Goal: Task Accomplishment & Management: Use online tool/utility

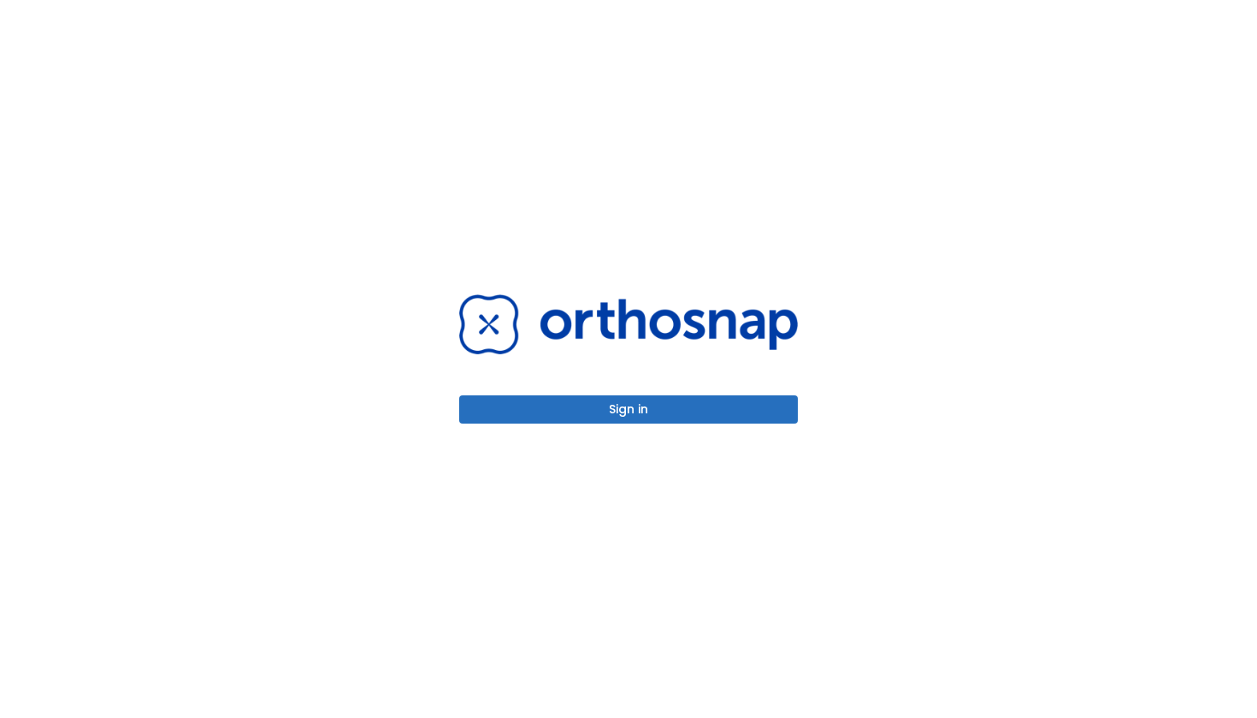
click at [633, 408] on button "Sign in" at bounding box center [628, 409] width 339 height 28
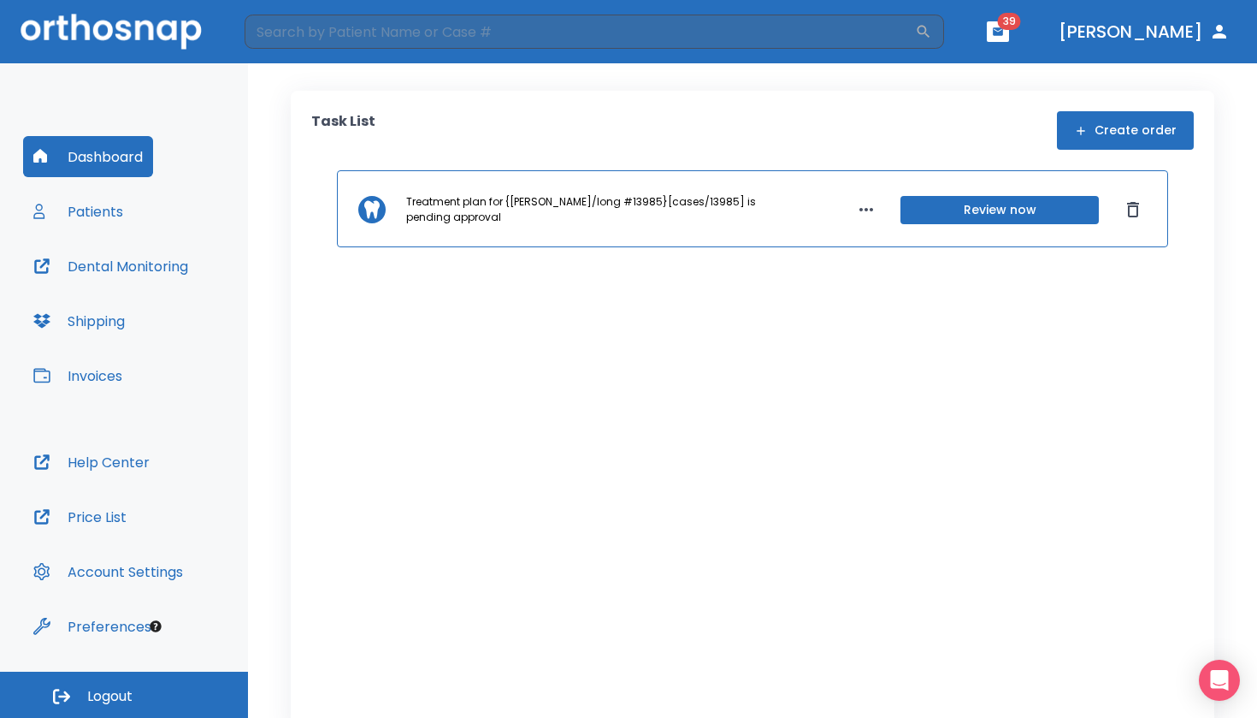
click at [106, 215] on button "Patients" at bounding box center [78, 211] width 110 height 41
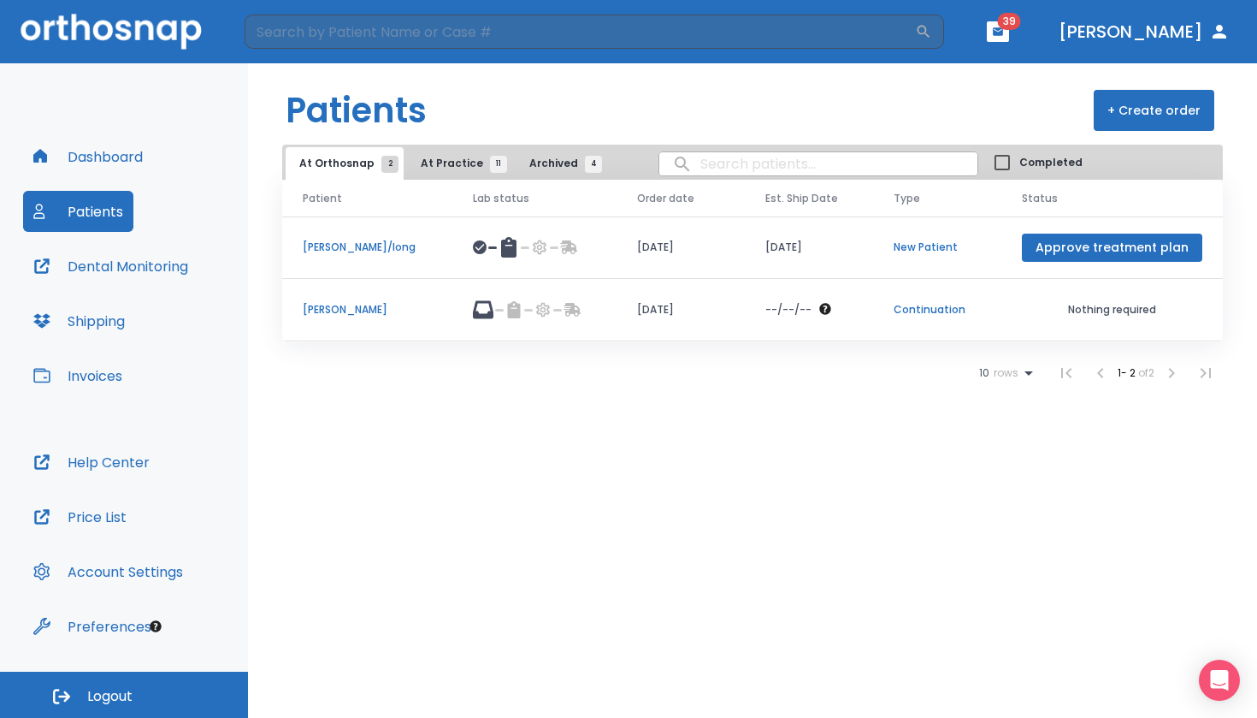
click at [354, 310] on p "[PERSON_NAME]" at bounding box center [367, 309] width 129 height 15
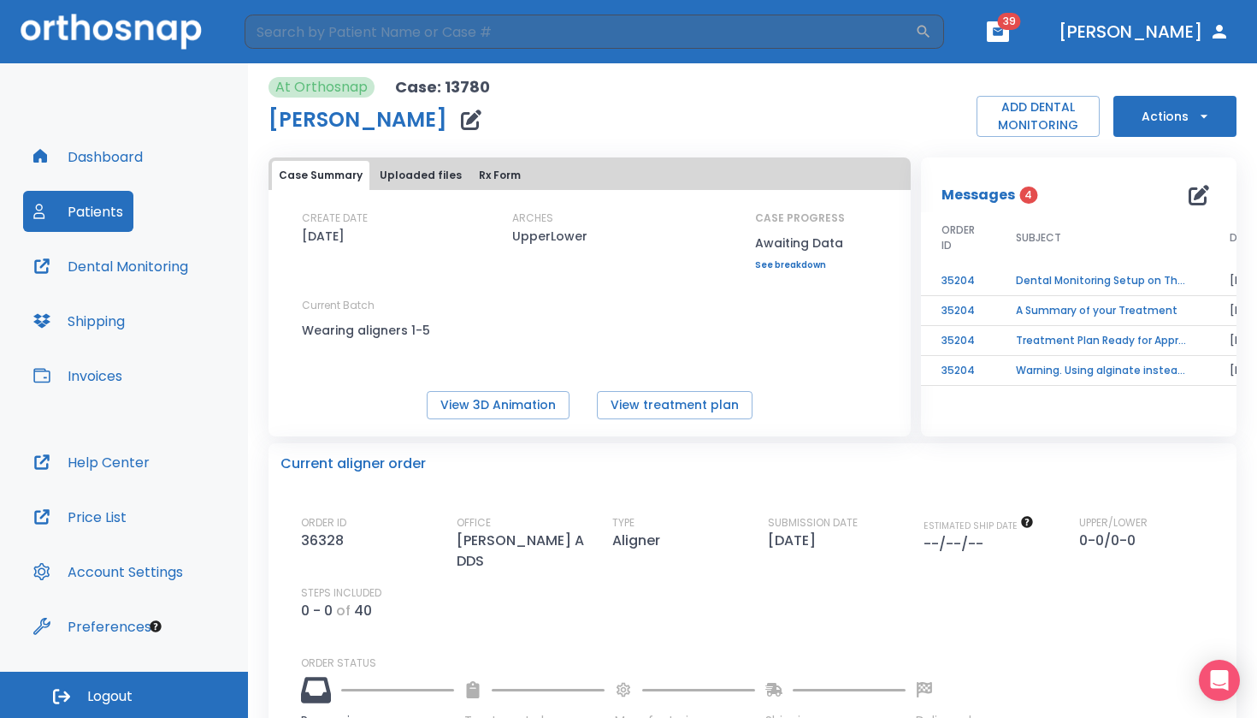
click at [1170, 119] on button "Actions" at bounding box center [1175, 116] width 123 height 41
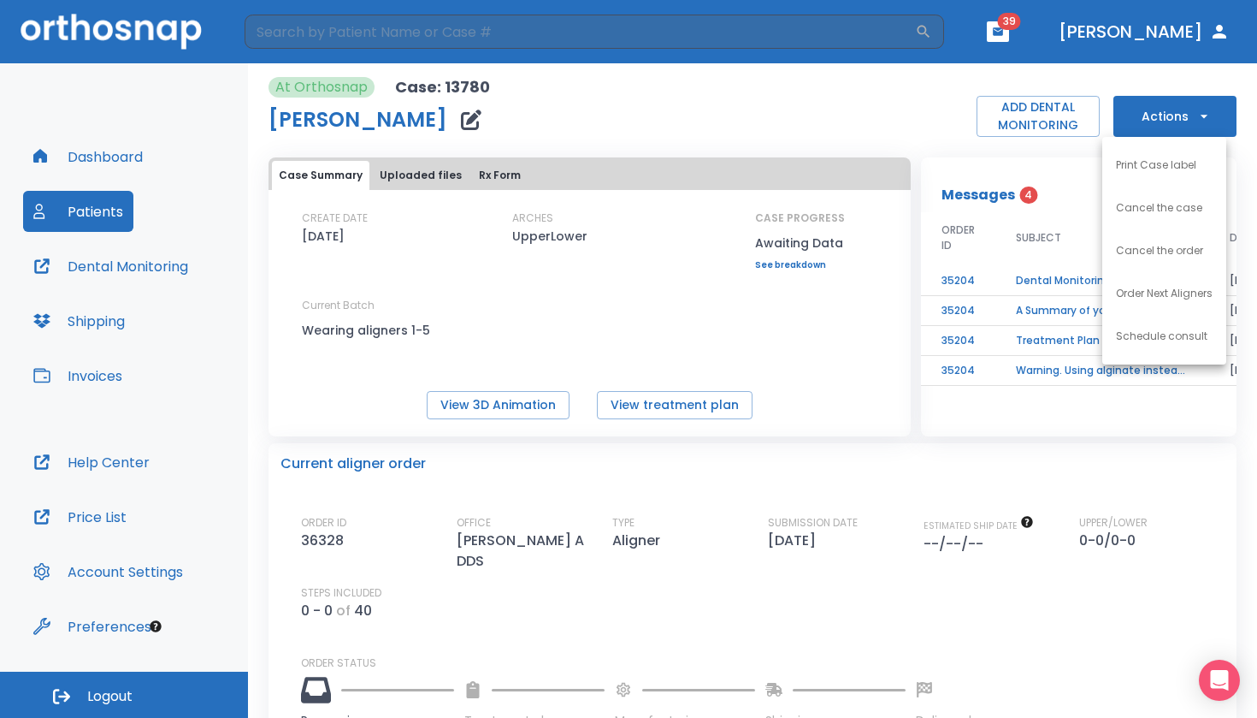
click at [1155, 299] on p "Order Next Aligners" at bounding box center [1164, 293] width 97 height 15
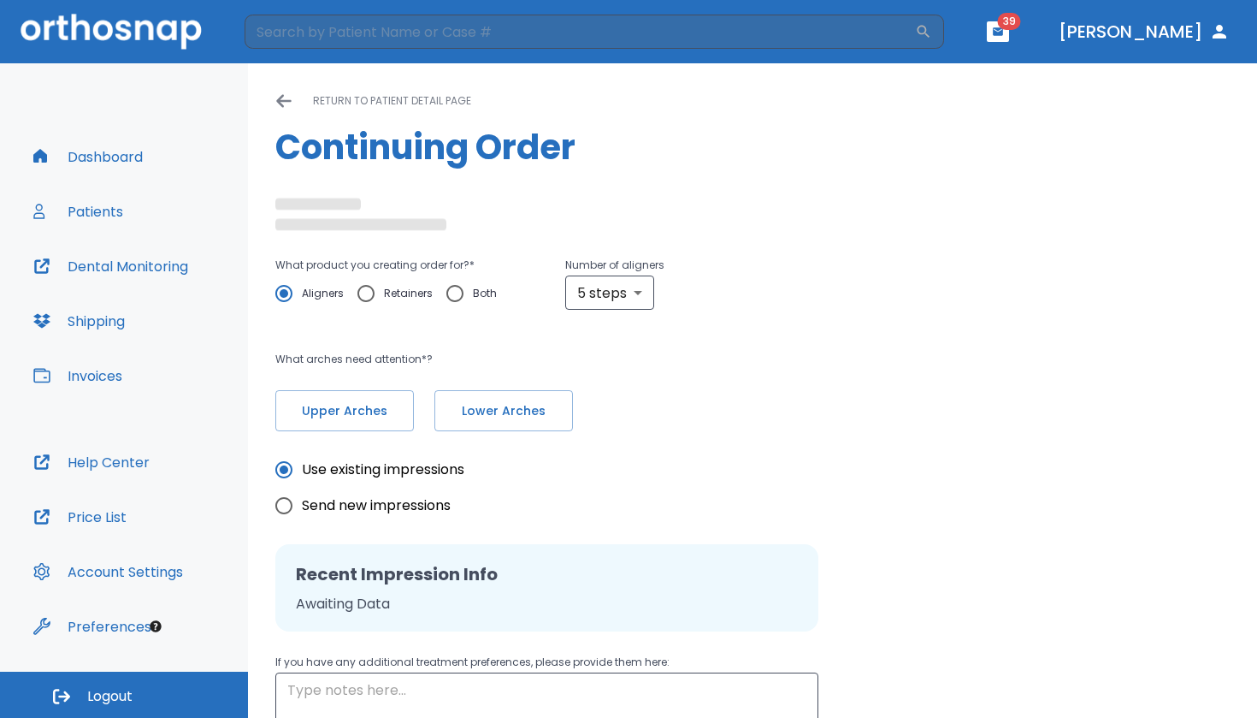
type input "custom"
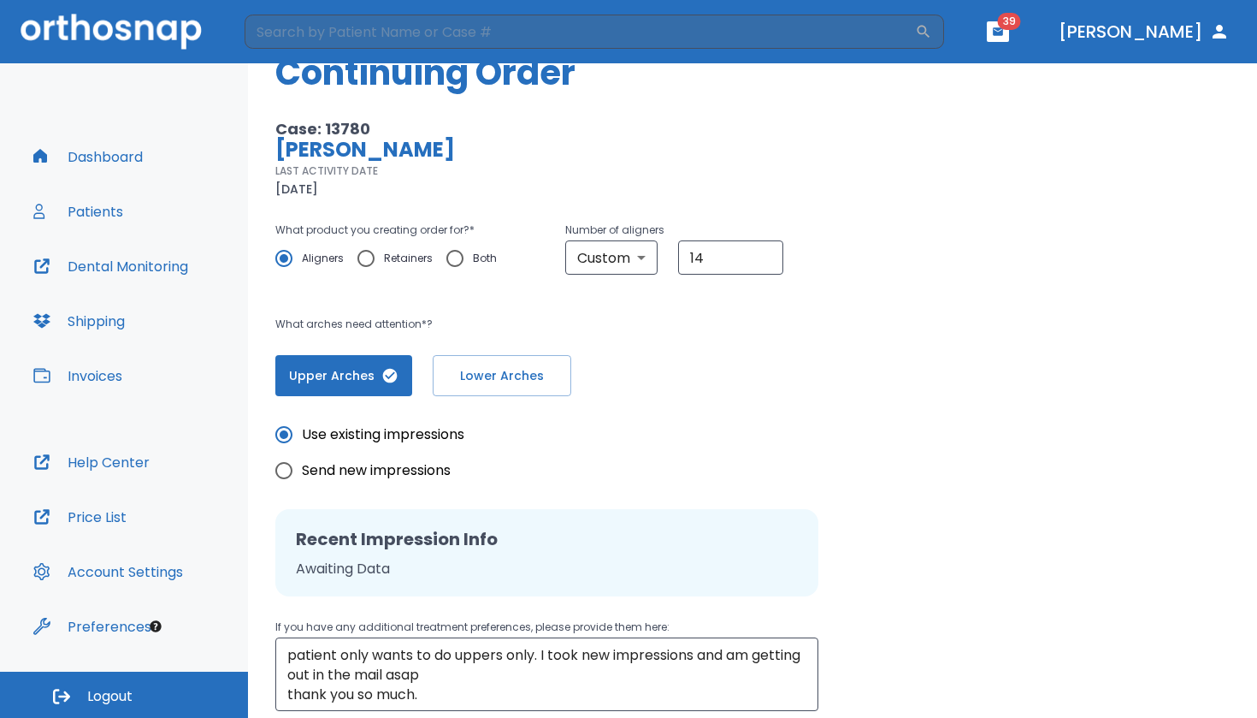
scroll to position [86, 0]
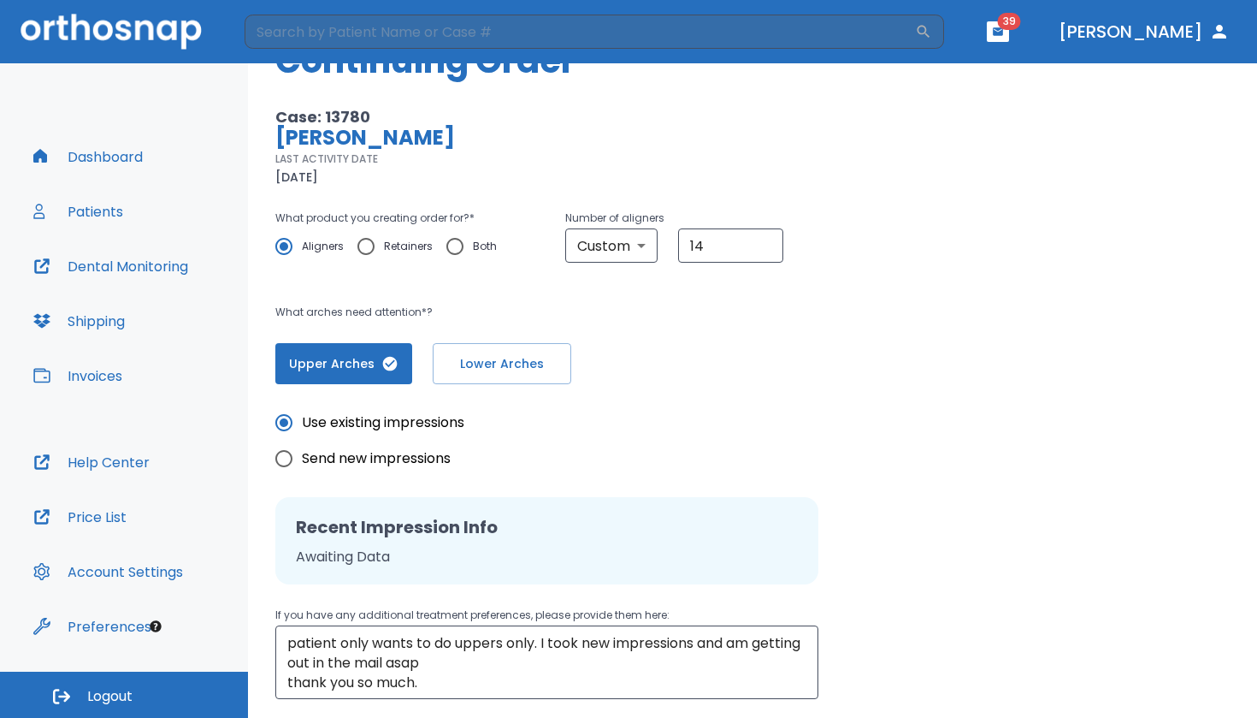
click at [376, 561] on p "Awaiting Data" at bounding box center [547, 557] width 502 height 21
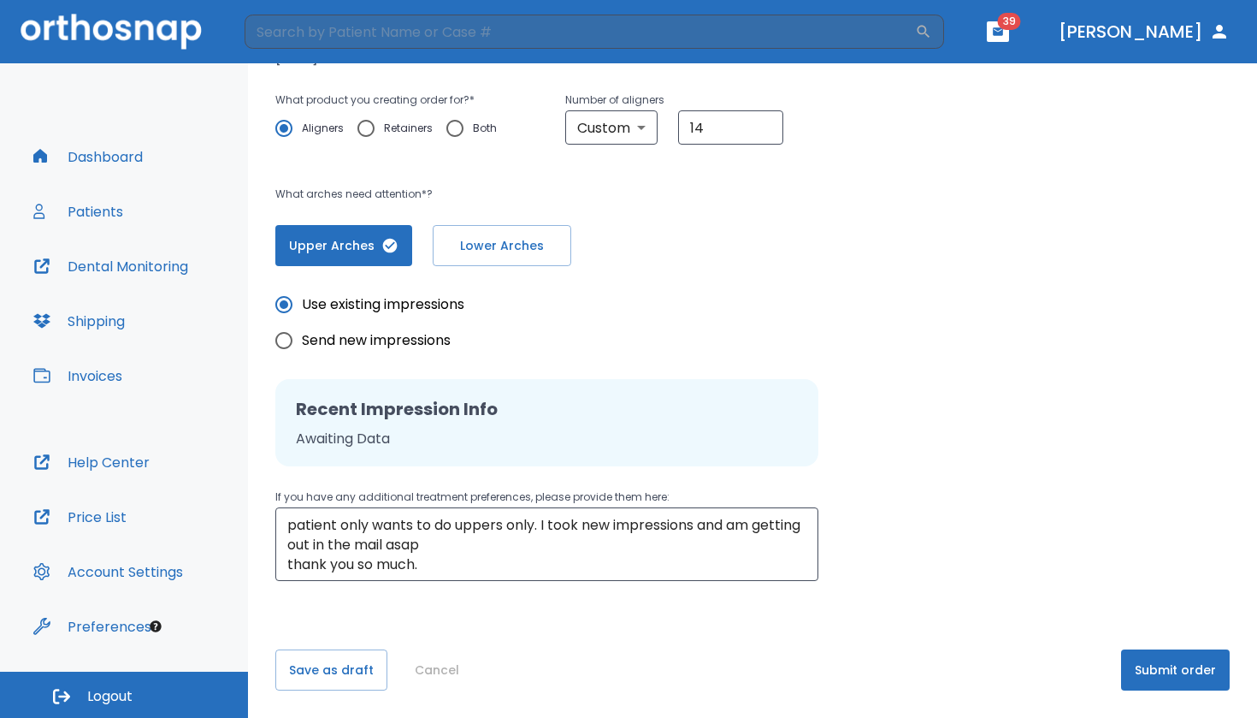
scroll to position [0, 0]
click at [425, 566] on textarea "patient only wants to do uppers only. I took new impressions and am getting out…" at bounding box center [546, 544] width 519 height 59
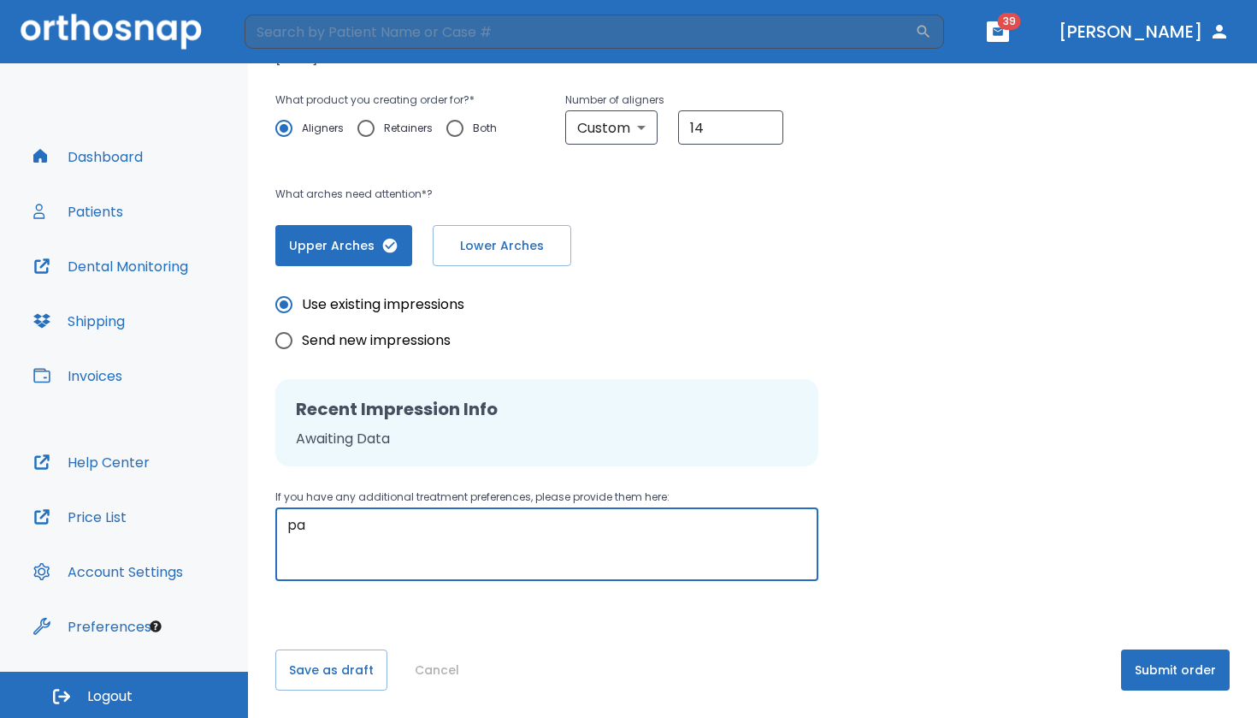
type textarea "p"
type textarea "use existing impressions"
click at [1185, 673] on button "Submit order" at bounding box center [1175, 669] width 109 height 41
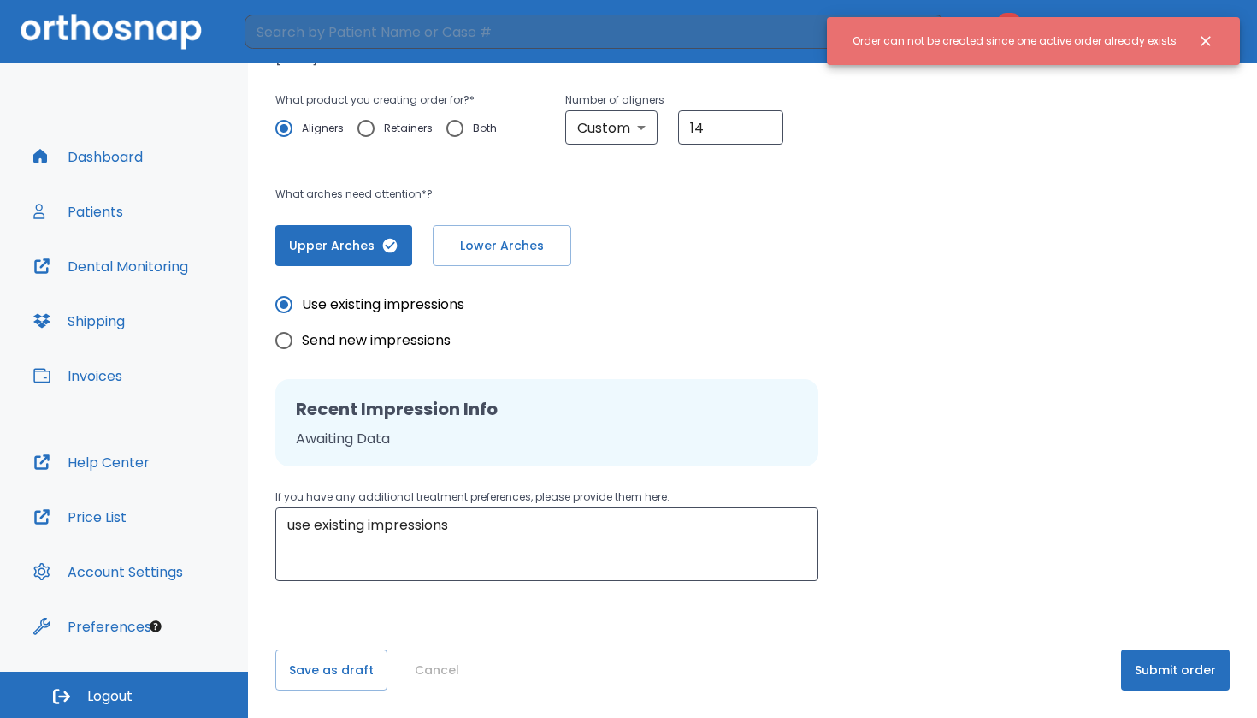
click at [1204, 37] on icon "Close notification" at bounding box center [1206, 41] width 17 height 17
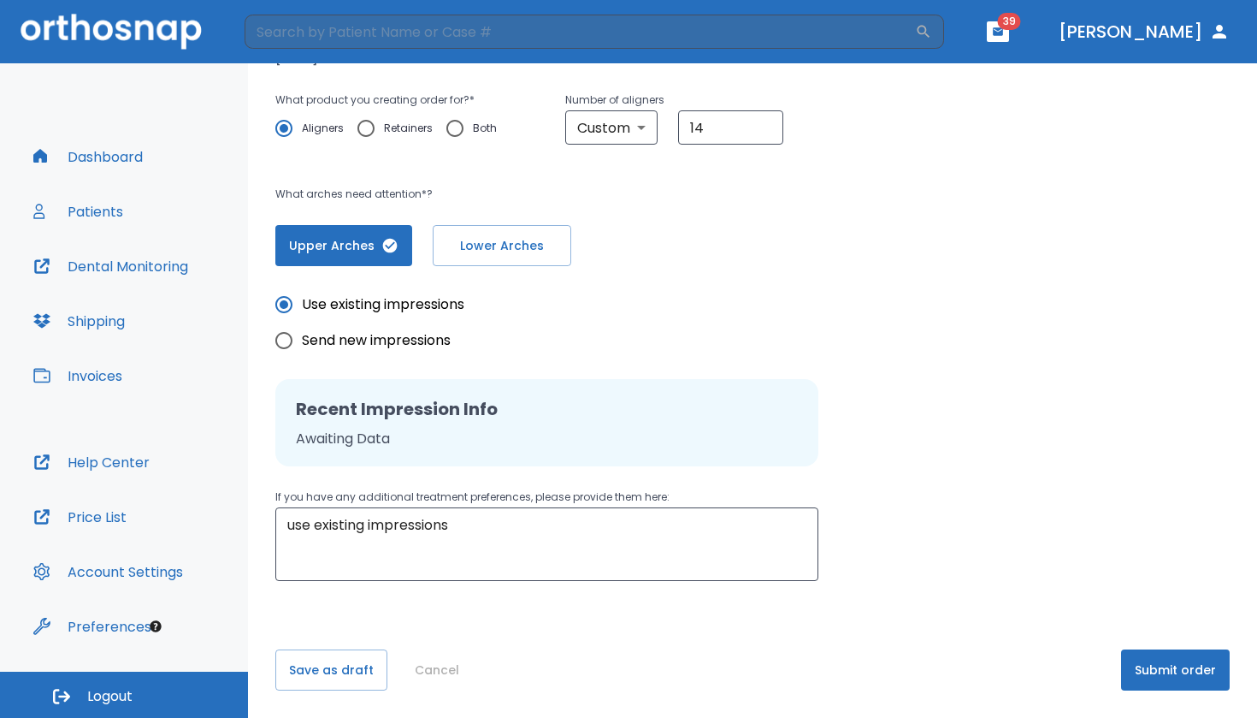
click at [1137, 31] on button "[PERSON_NAME]" at bounding box center [1144, 31] width 185 height 31
click at [1193, 33] on button "[PERSON_NAME]" at bounding box center [1144, 31] width 185 height 31
click at [1003, 30] on icon "button" at bounding box center [998, 31] width 10 height 8
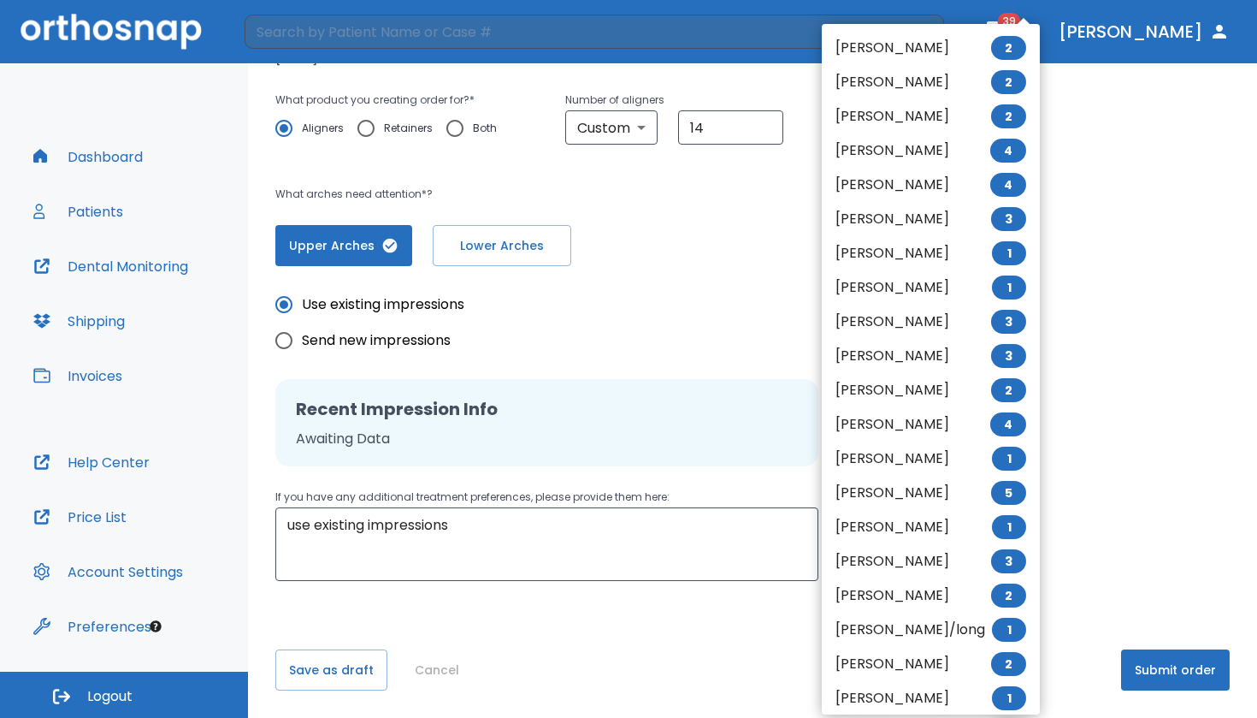
click at [974, 44] on li "[PERSON_NAME] 2" at bounding box center [931, 48] width 218 height 34
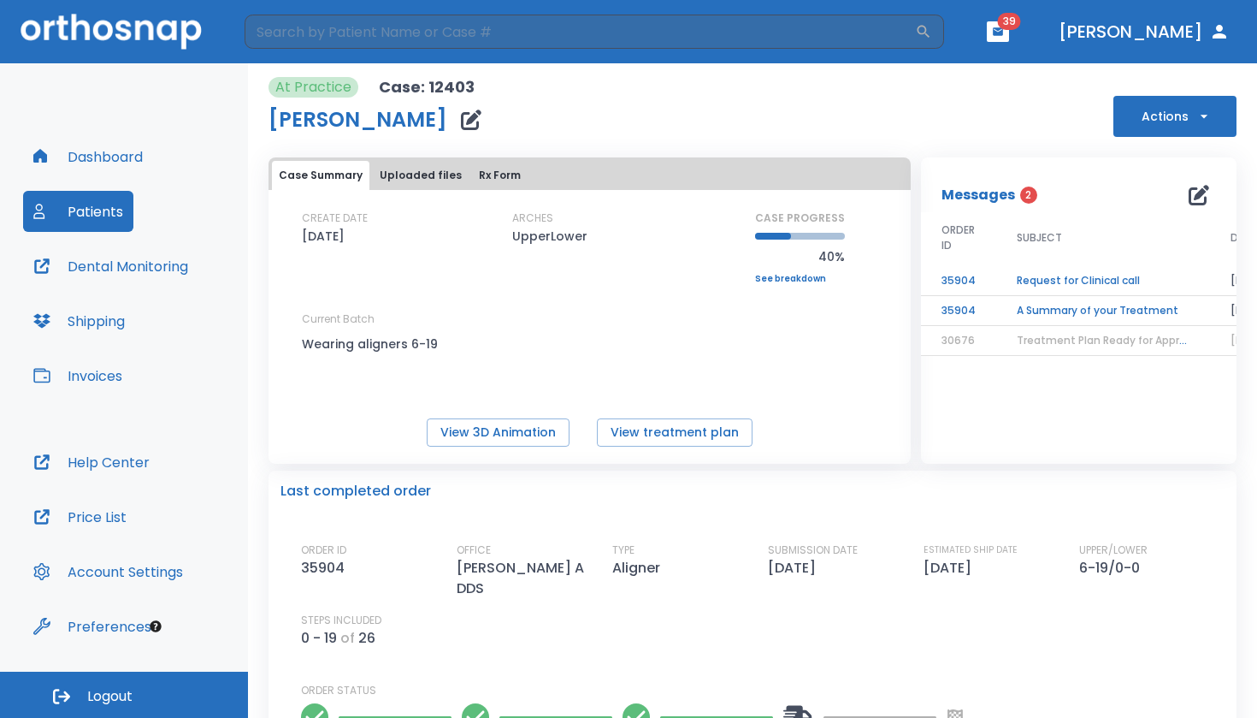
click at [95, 222] on button "Patients" at bounding box center [78, 211] width 110 height 41
